Goal: Book appointment/travel/reservation

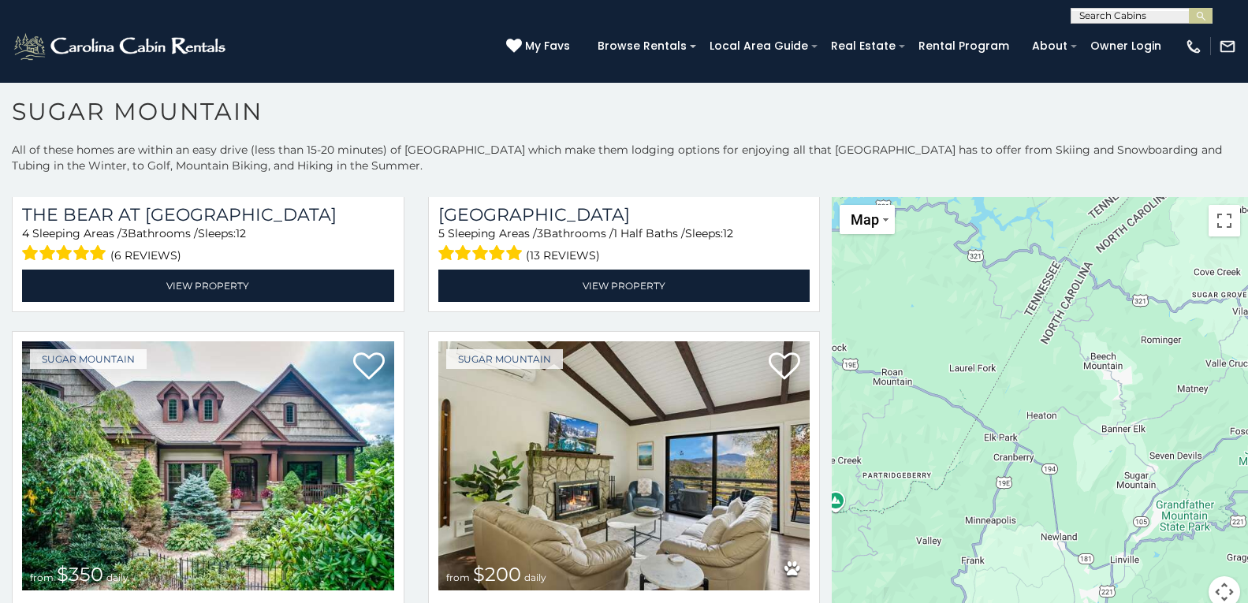
scroll to position [47, 0]
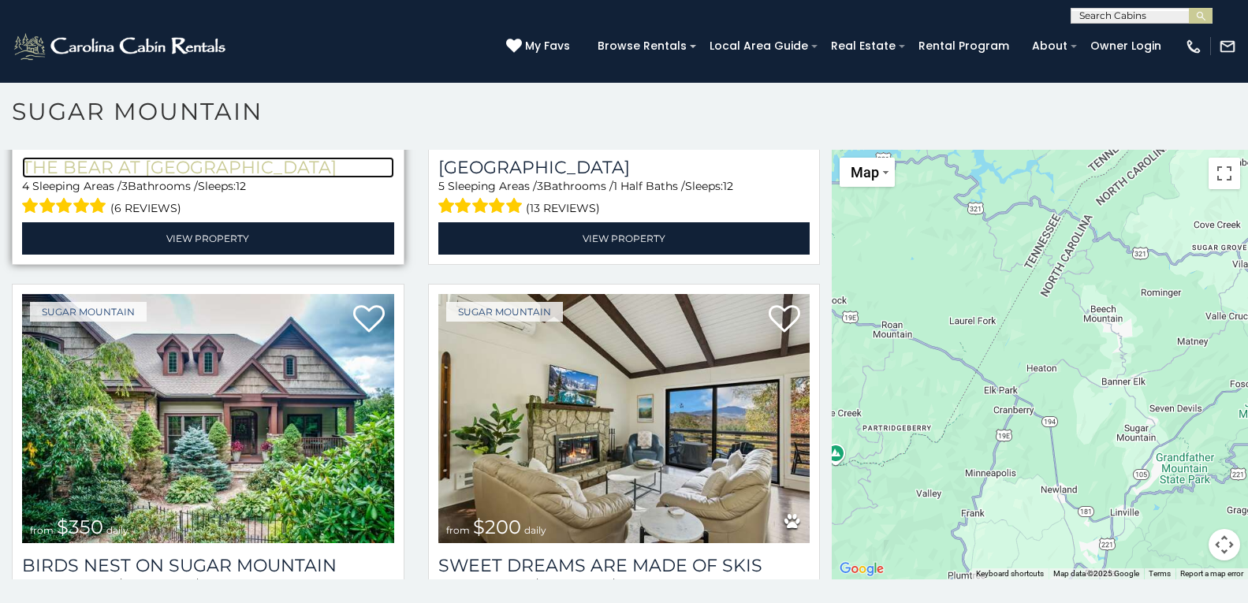
click at [138, 157] on h3 "The Bear At [GEOGRAPHIC_DATA]" at bounding box center [208, 167] width 372 height 21
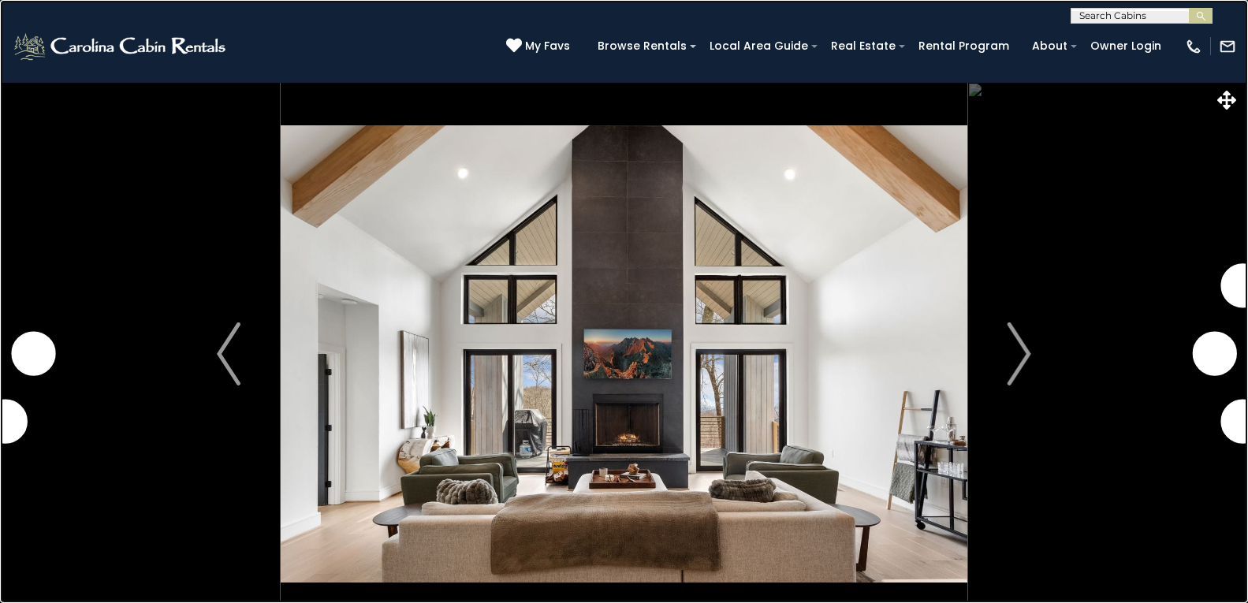
click at [341, 378] on link at bounding box center [624, 301] width 1248 height 603
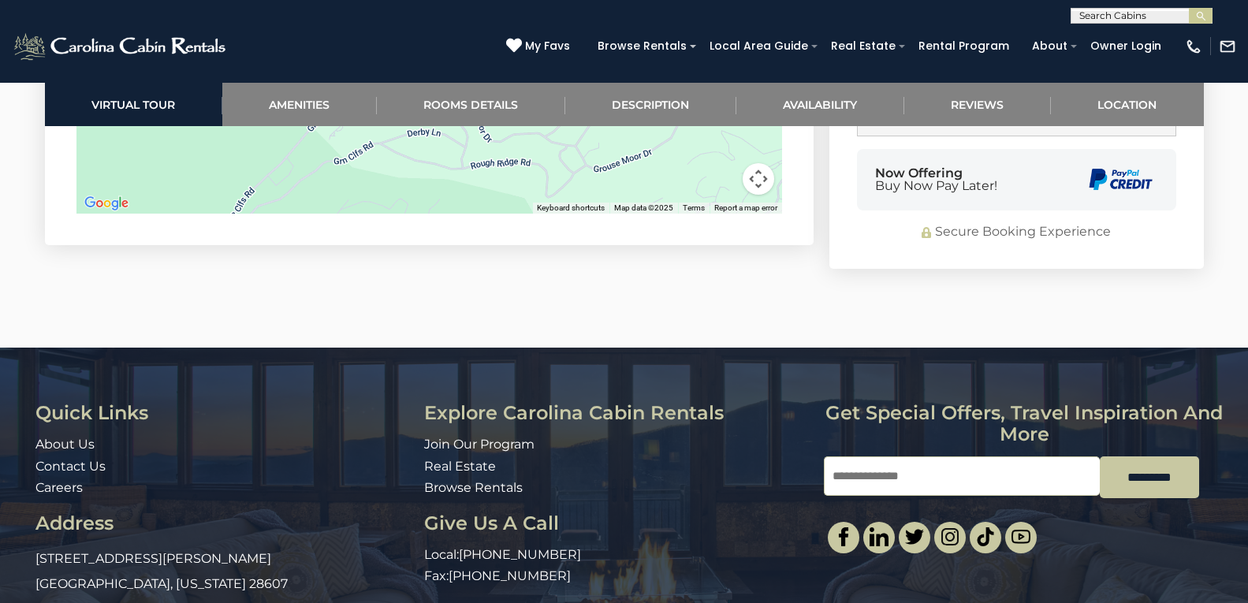
scroll to position [4819, 0]
